Goal: Transaction & Acquisition: Purchase product/service

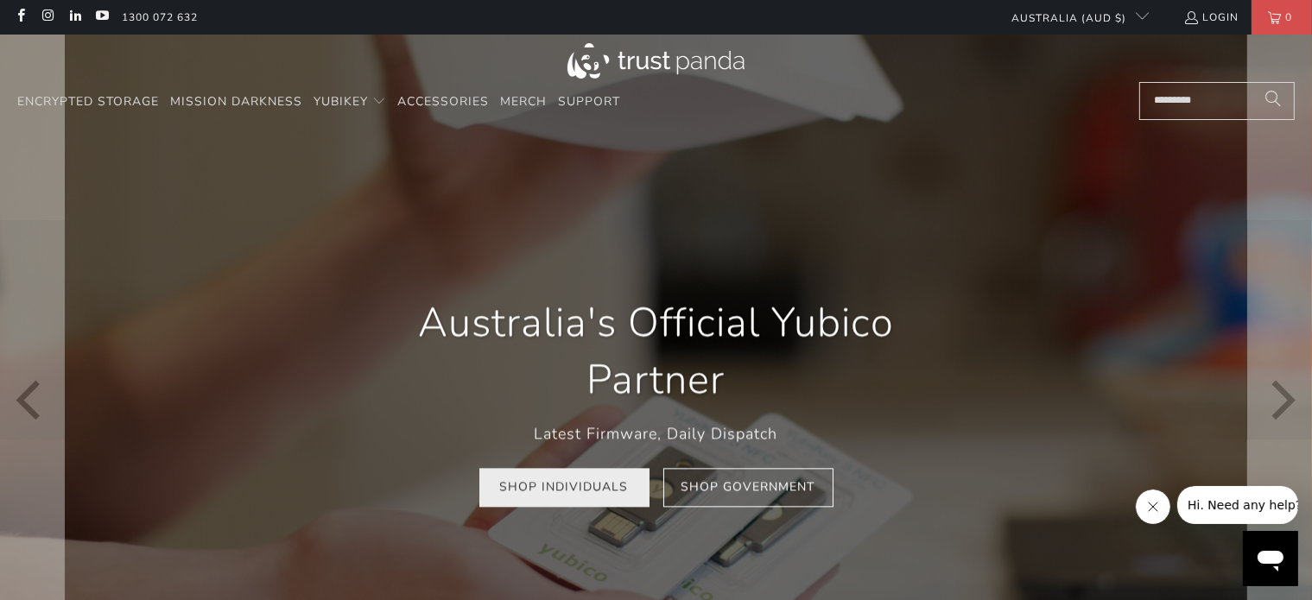
click at [588, 495] on link "Shop Individuals" at bounding box center [564, 487] width 170 height 39
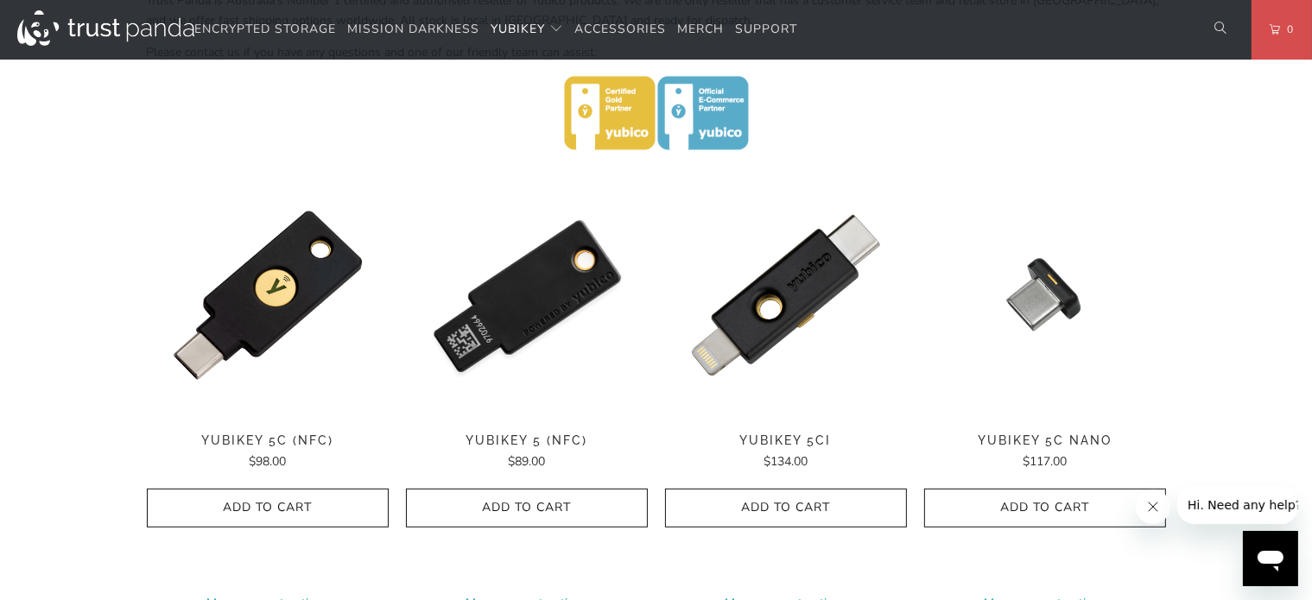
scroll to position [777, 0]
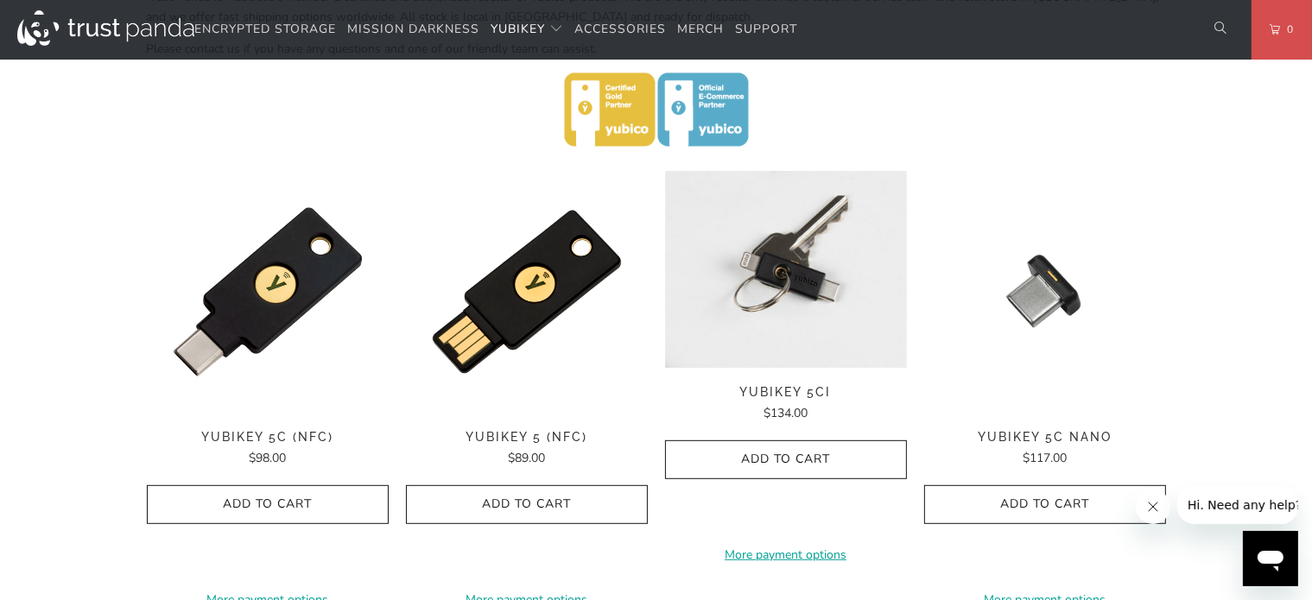
click at [785, 304] on img at bounding box center [786, 269] width 242 height 197
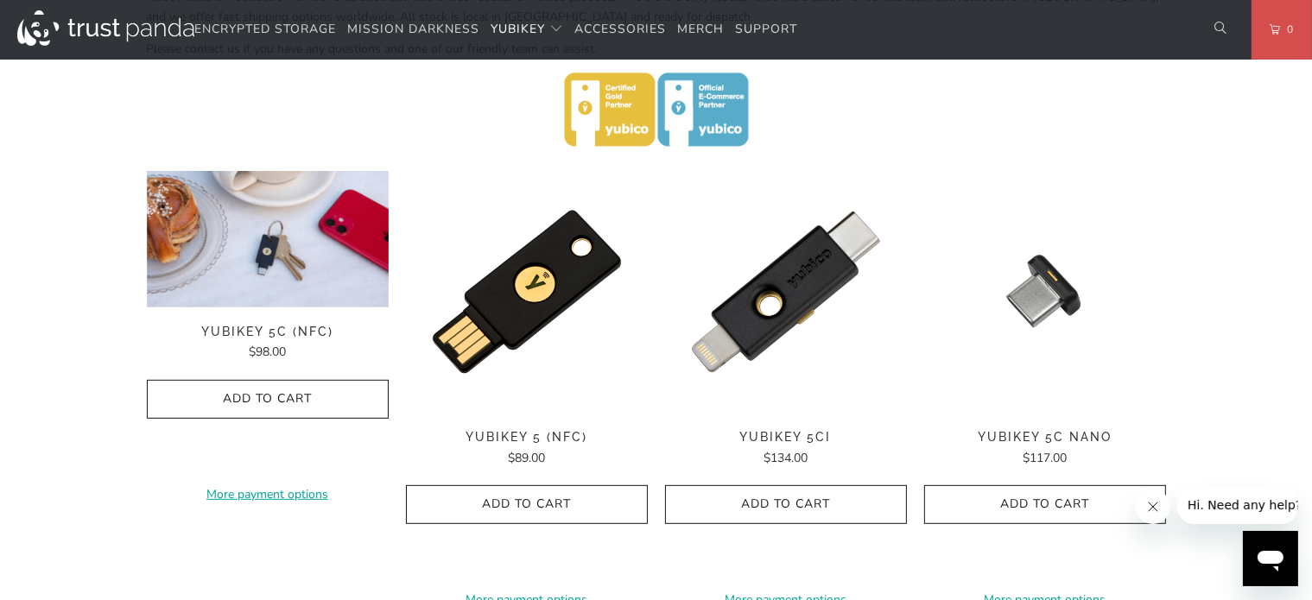
click at [273, 286] on img at bounding box center [268, 239] width 242 height 136
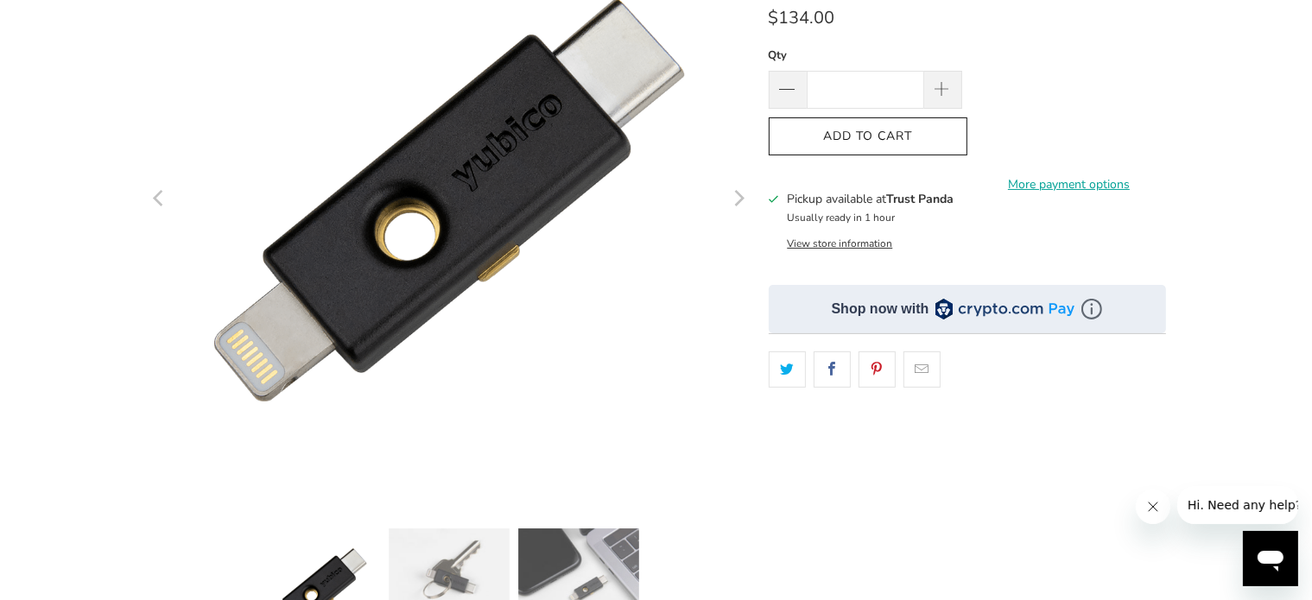
scroll to position [432, 0]
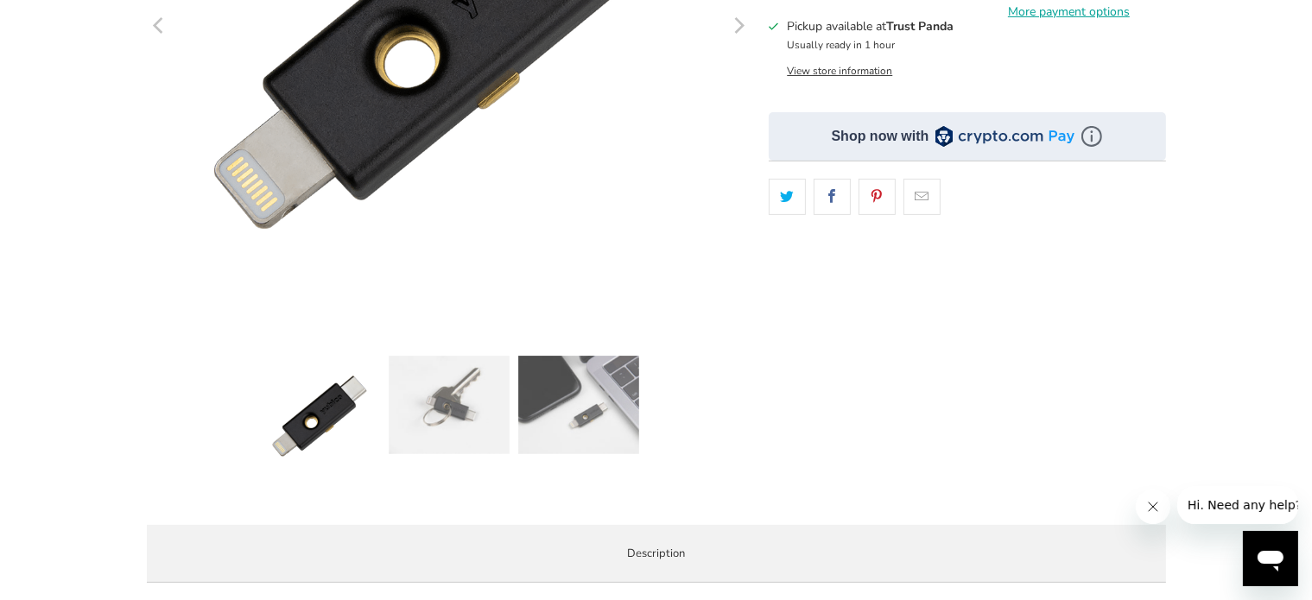
click at [440, 413] on img at bounding box center [448, 405] width 121 height 98
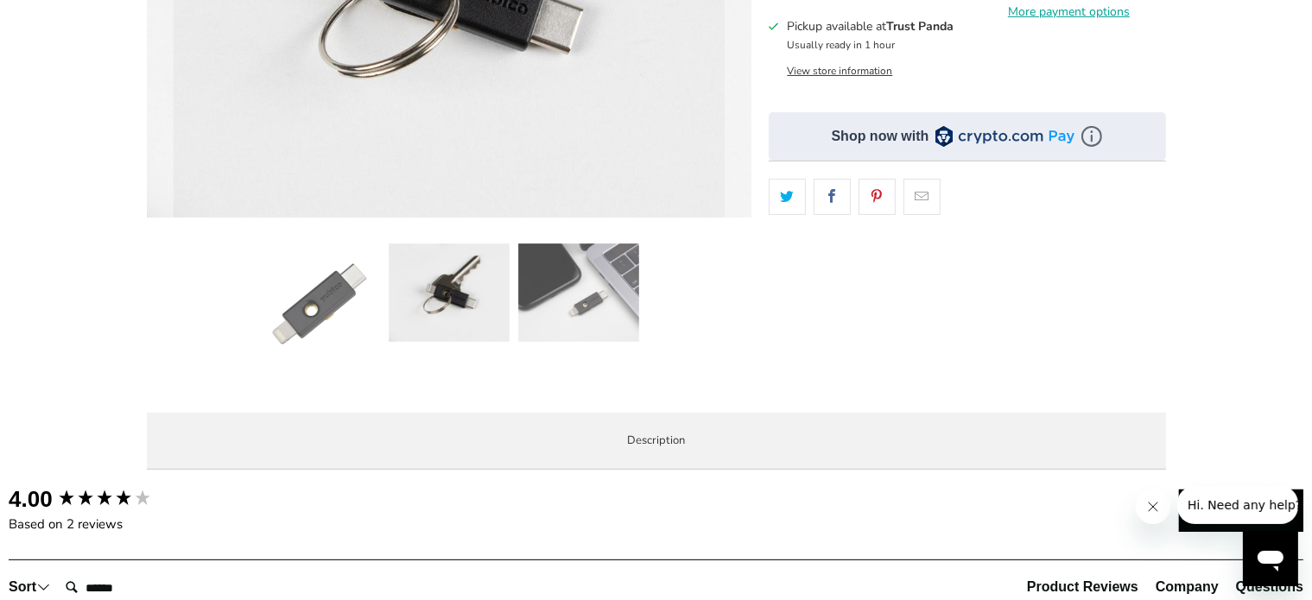
click at [601, 320] on img at bounding box center [578, 293] width 121 height 98
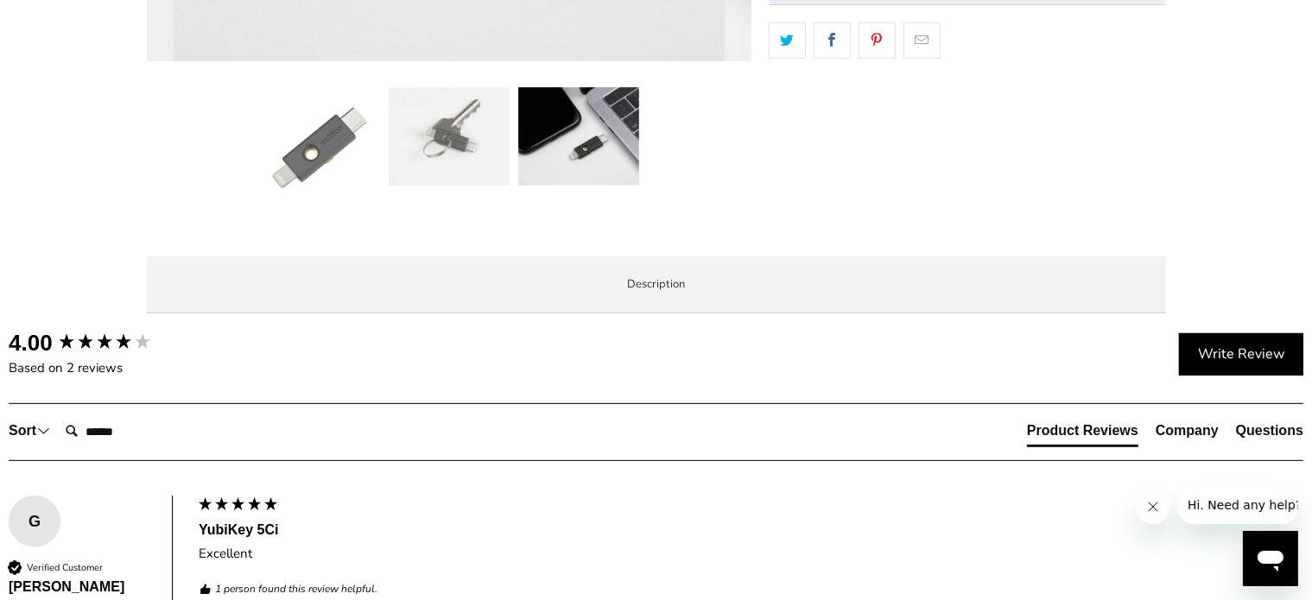
scroll to position [604, 0]
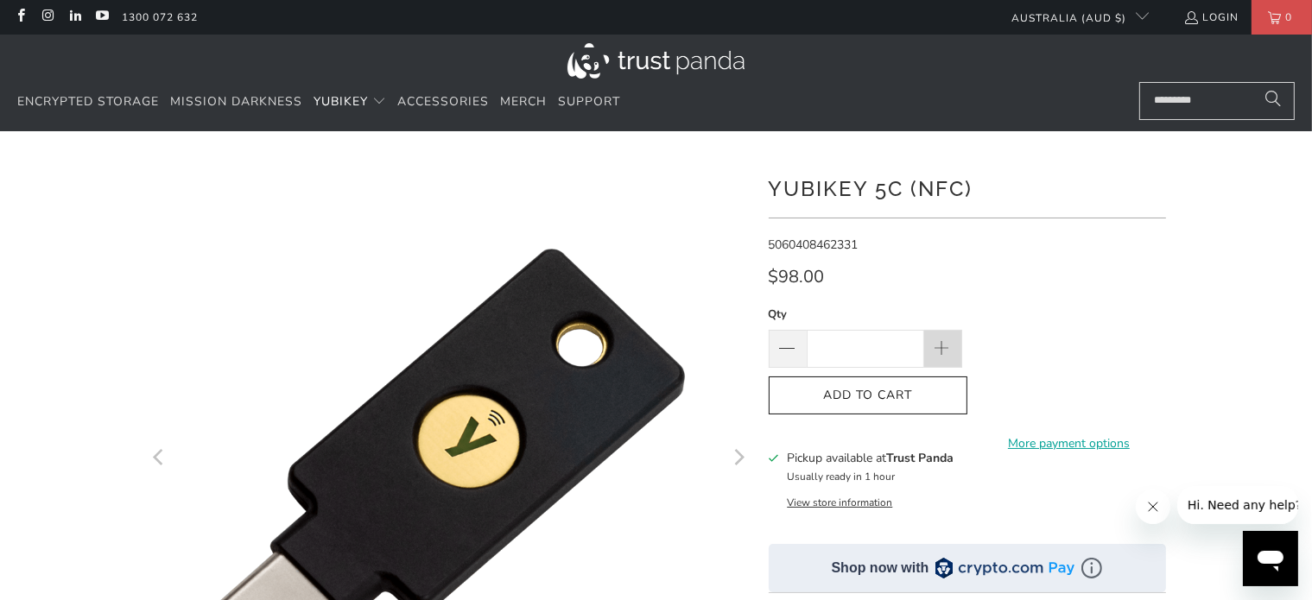
click at [942, 351] on span at bounding box center [942, 349] width 19 height 19
type input "*"
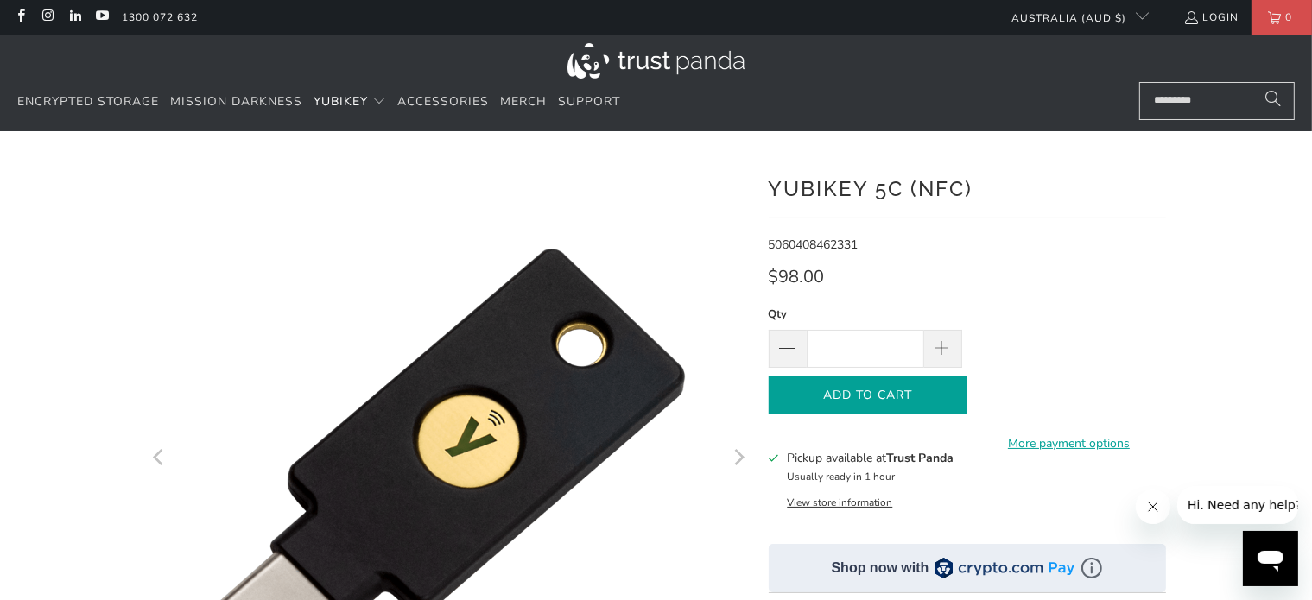
click at [877, 395] on icon "button" at bounding box center [868, 396] width 28 height 28
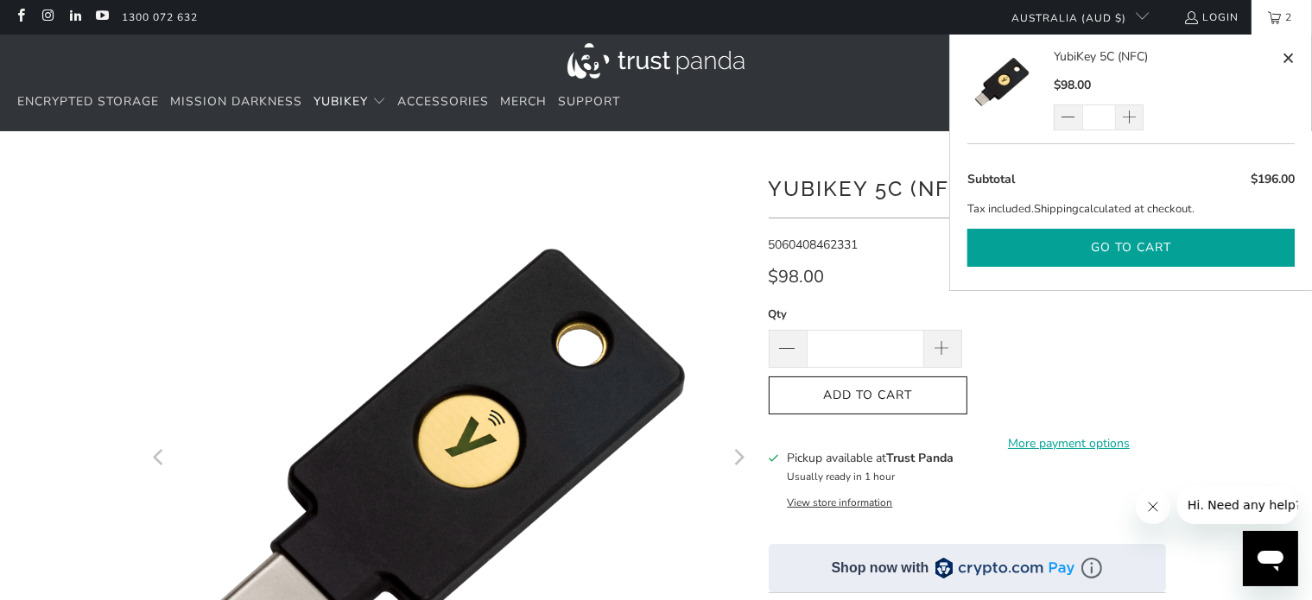
click at [1146, 241] on button "Go to cart" at bounding box center [1130, 248] width 327 height 39
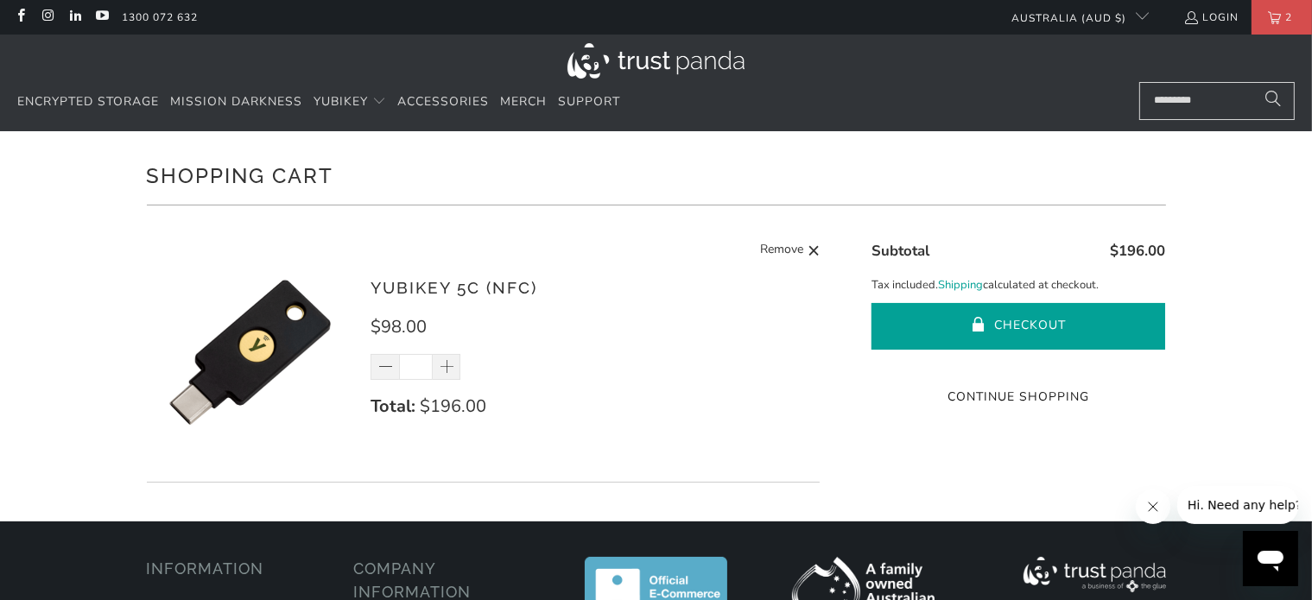
click at [1011, 322] on button "Checkout" at bounding box center [1018, 326] width 294 height 47
